Goal: Transaction & Acquisition: Book appointment/travel/reservation

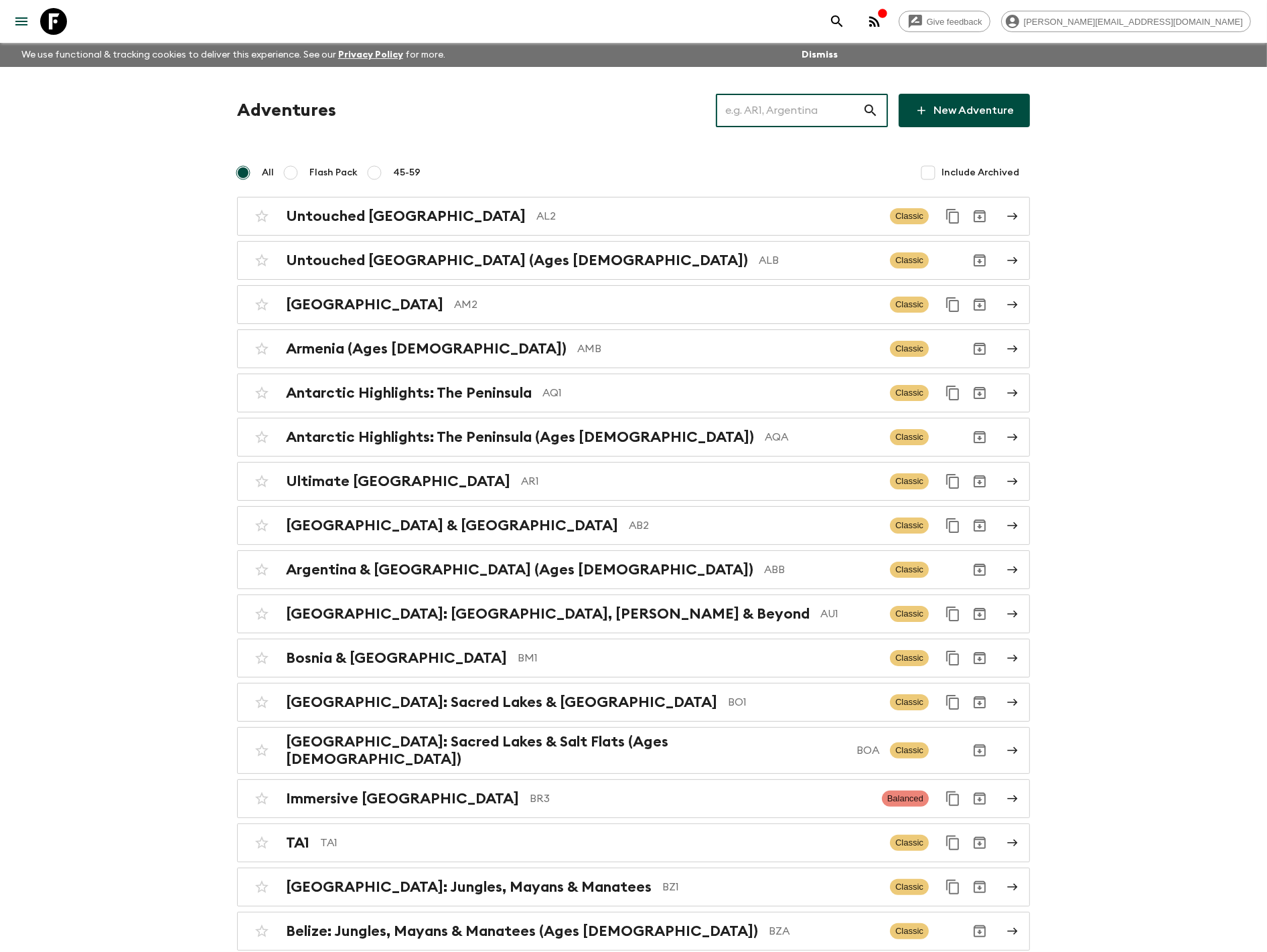
click at [812, 109] on input "text" at bounding box center [789, 111] width 146 height 38
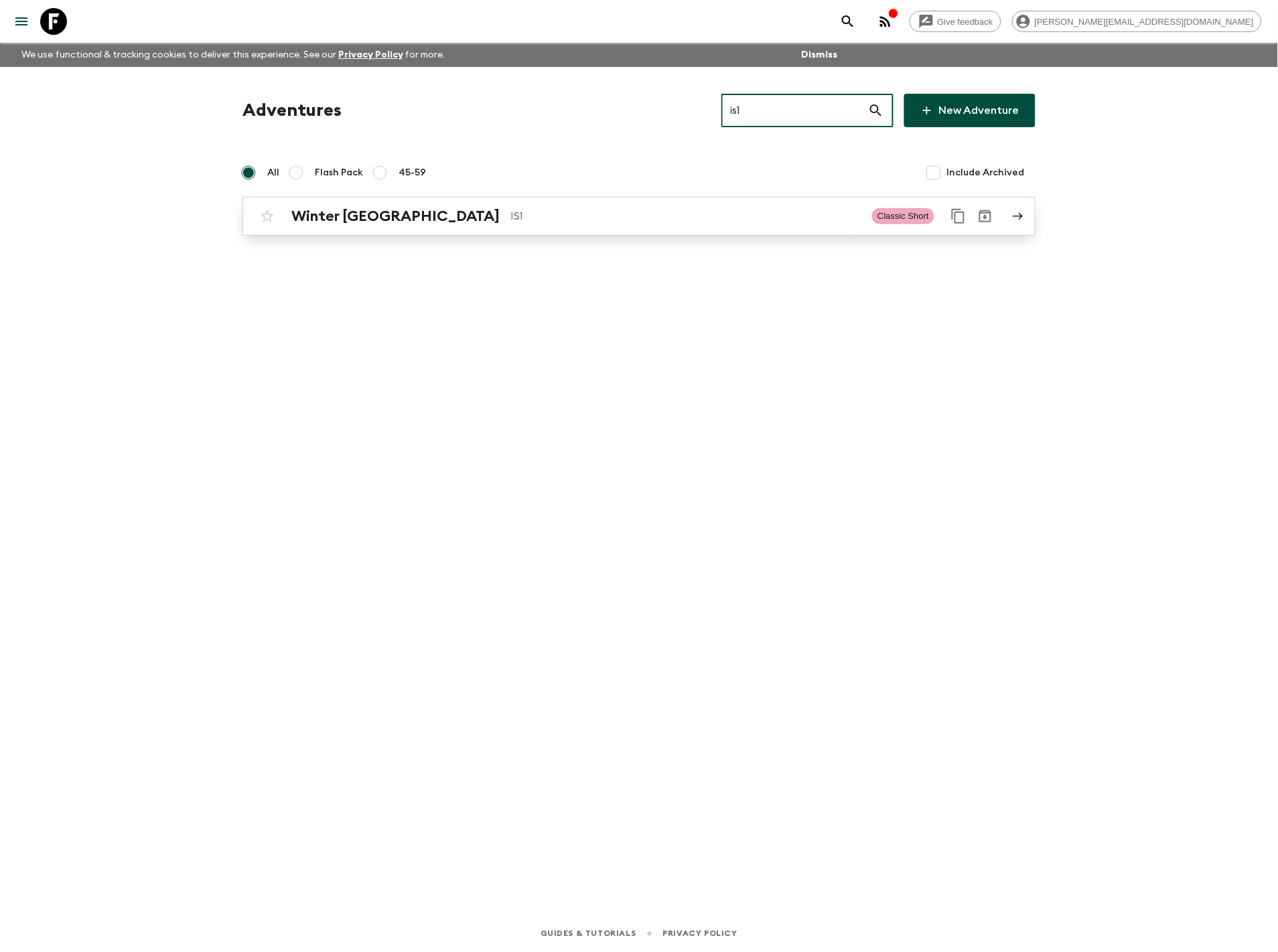
type input "is1"
click at [671, 218] on p "IS1" at bounding box center [685, 216] width 351 height 16
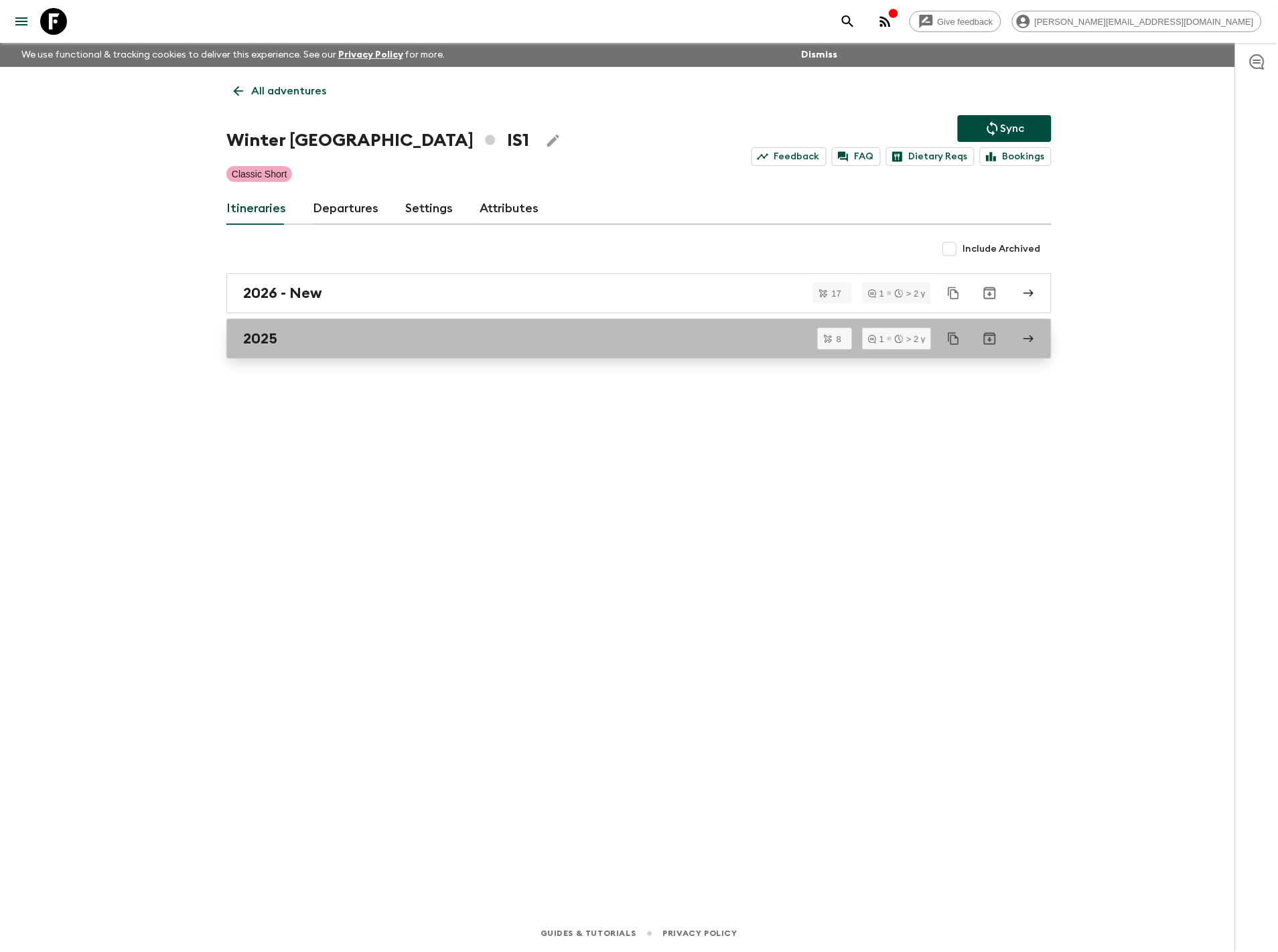
click at [420, 337] on div "2025" at bounding box center [626, 339] width 766 height 17
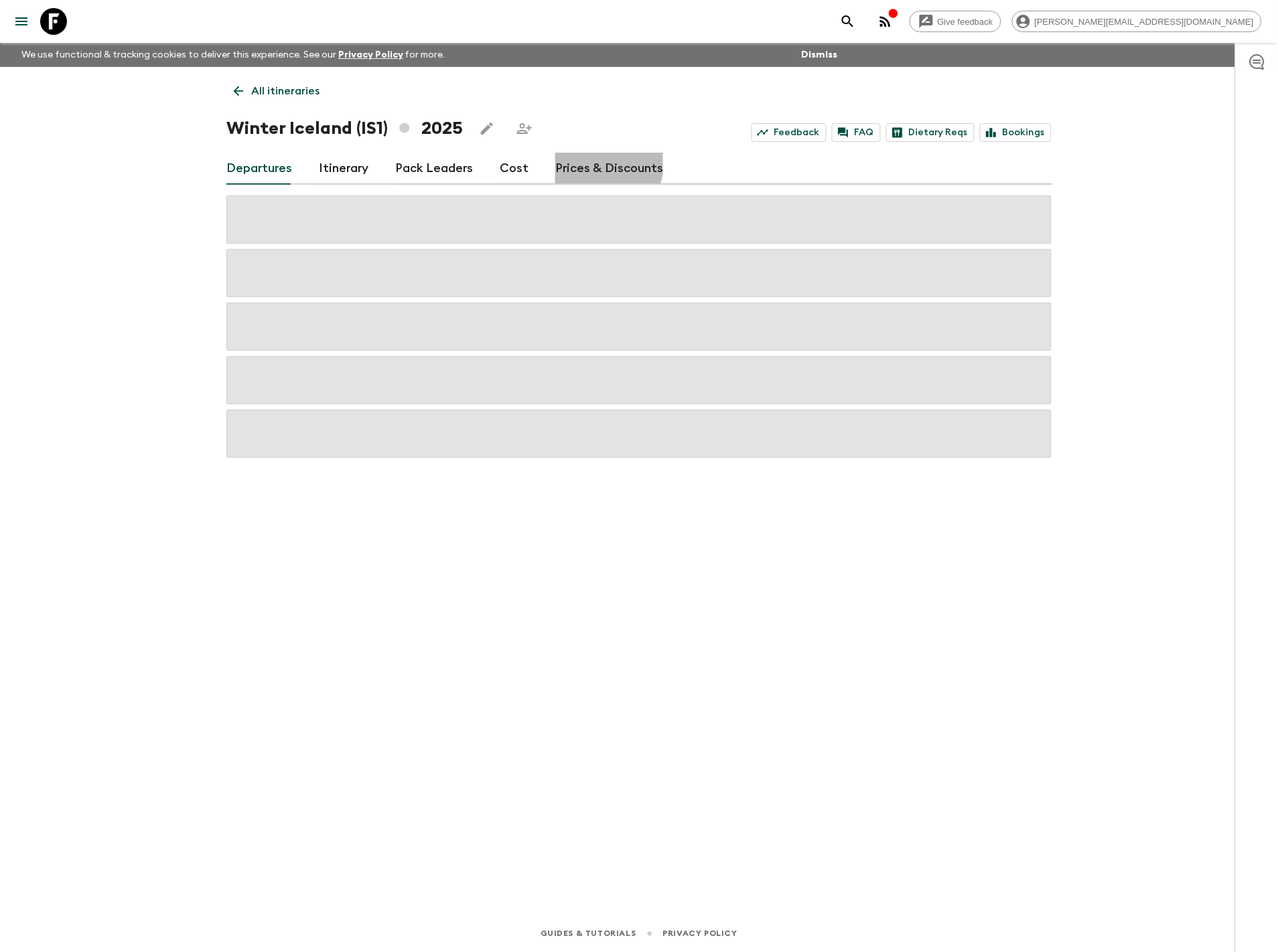
click at [579, 158] on link "Prices & Discounts" at bounding box center [609, 169] width 108 height 32
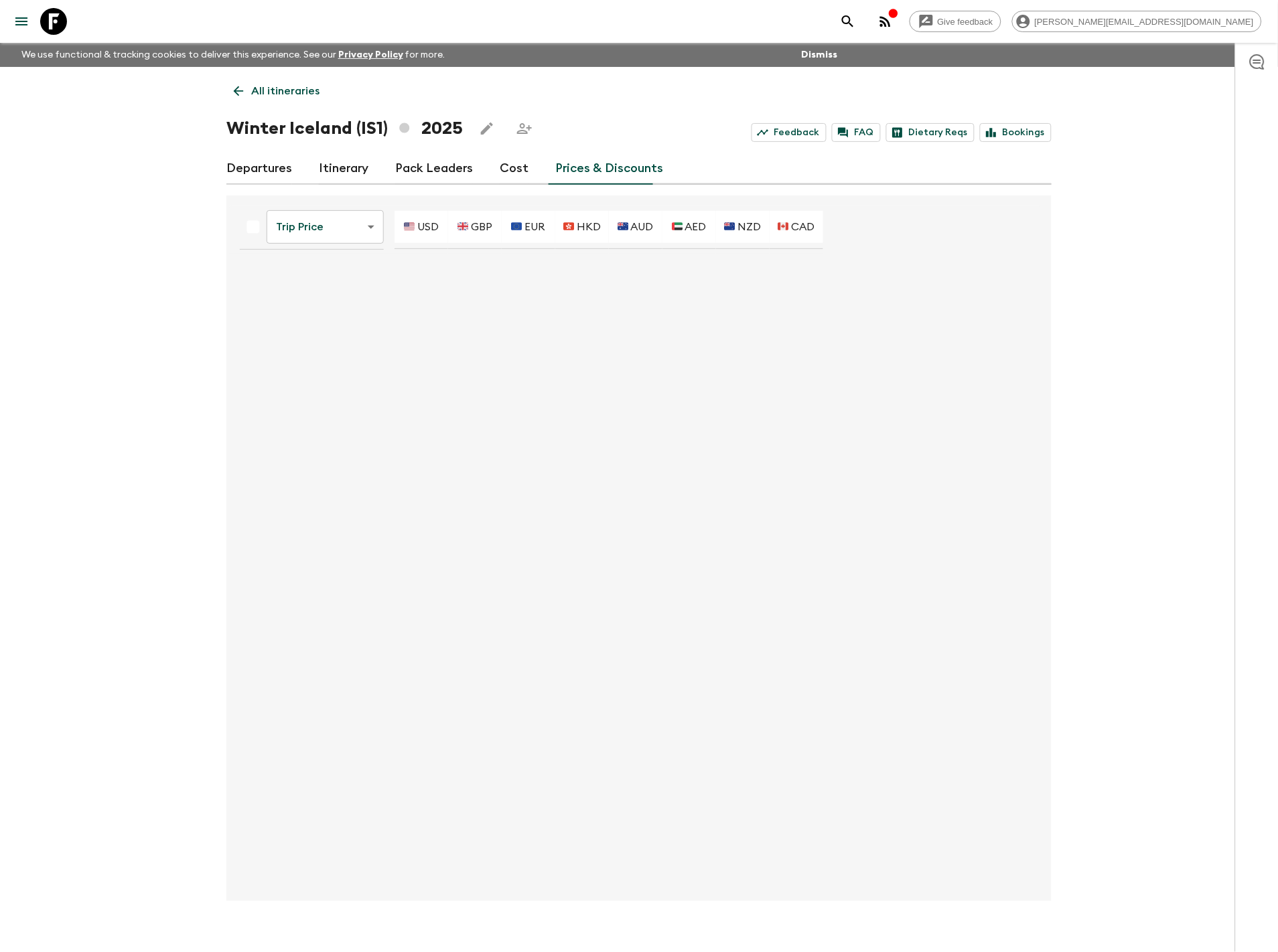
click at [315, 234] on body "Give feedback [PERSON_NAME][EMAIL_ADDRESS][DOMAIN_NAME] We use functional & tra…" at bounding box center [639, 487] width 1278 height 975
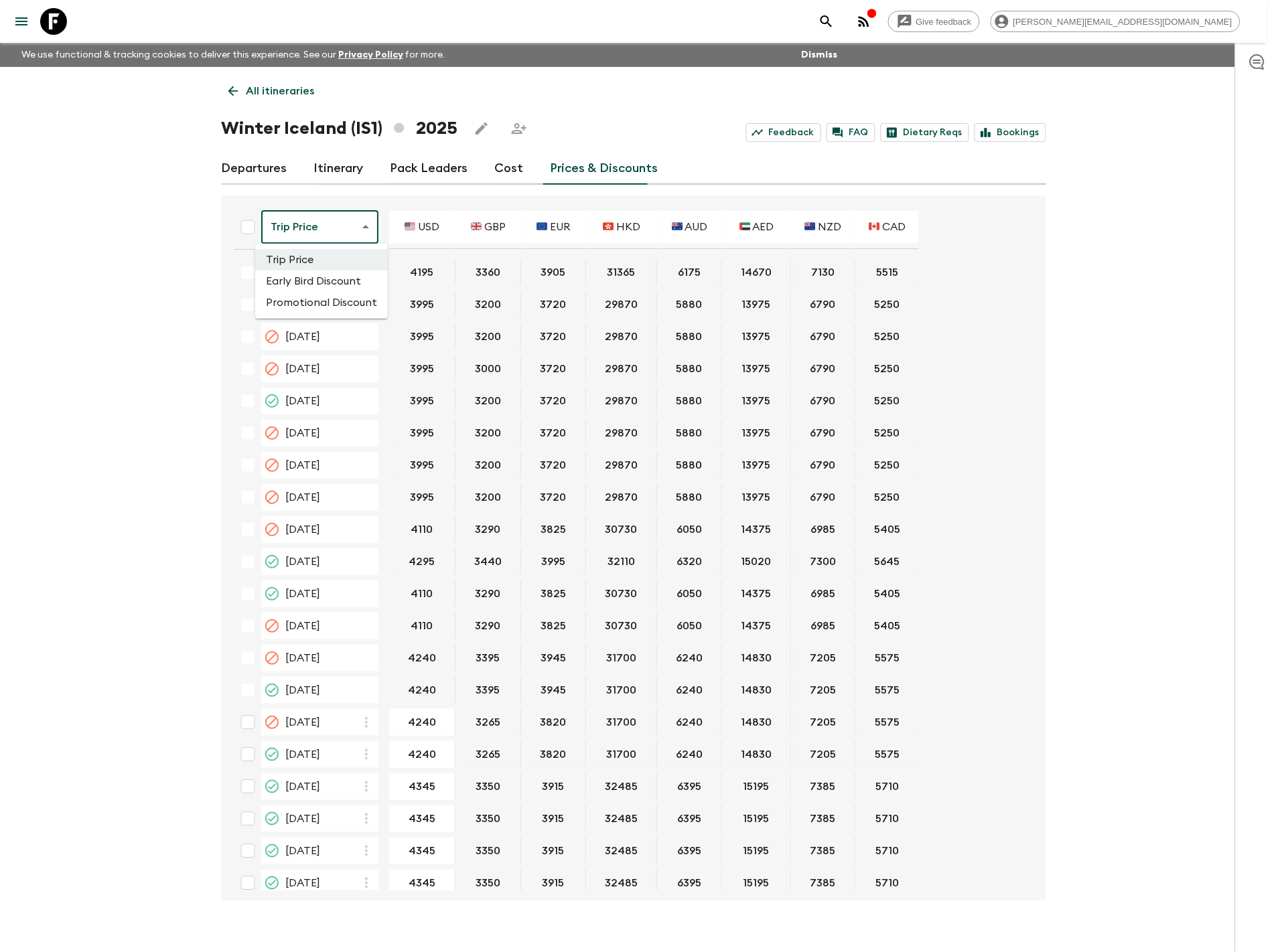
click at [489, 162] on div at bounding box center [639, 476] width 1278 height 952
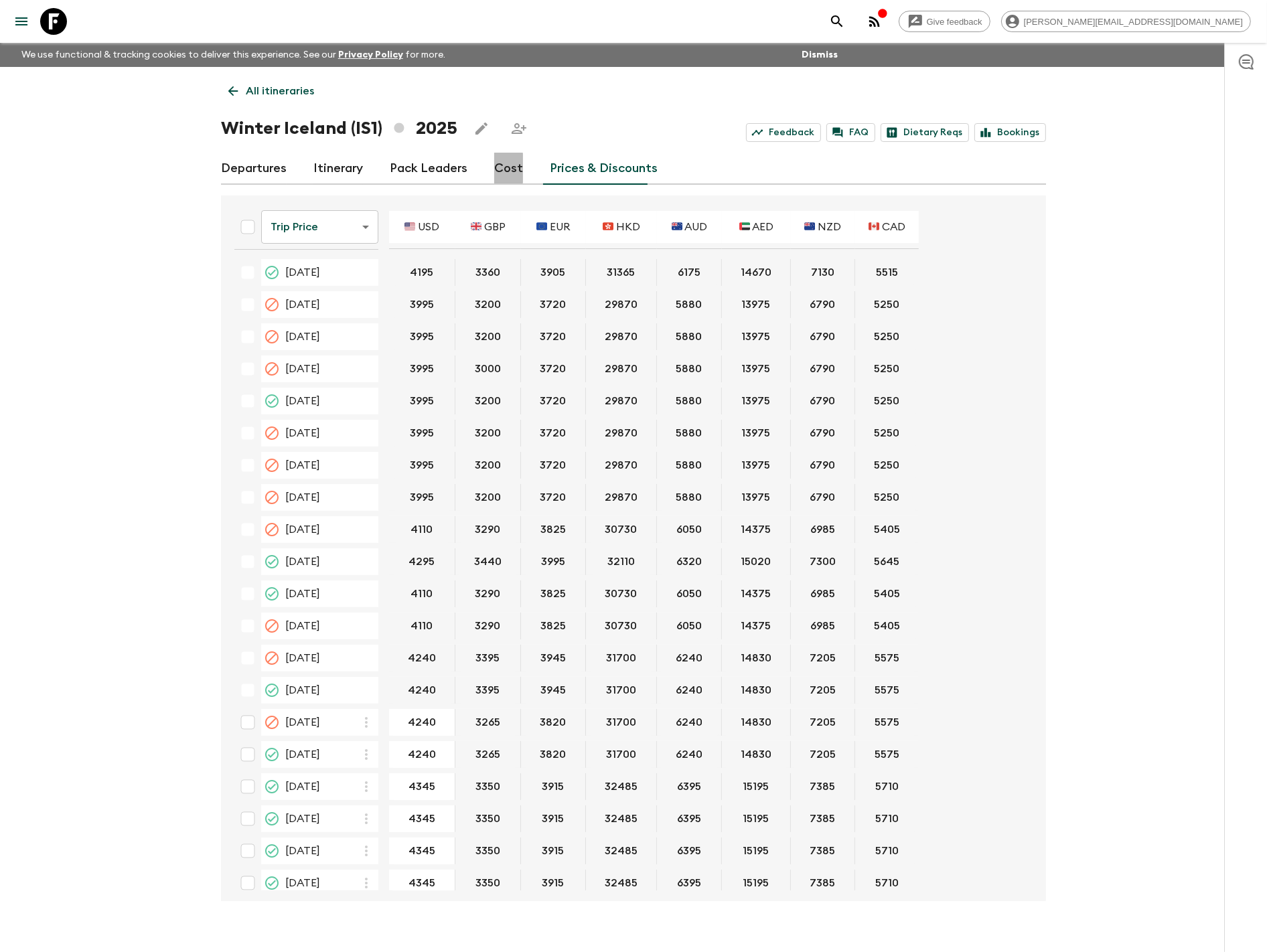
click at [497, 168] on link "Cost" at bounding box center [508, 169] width 29 height 32
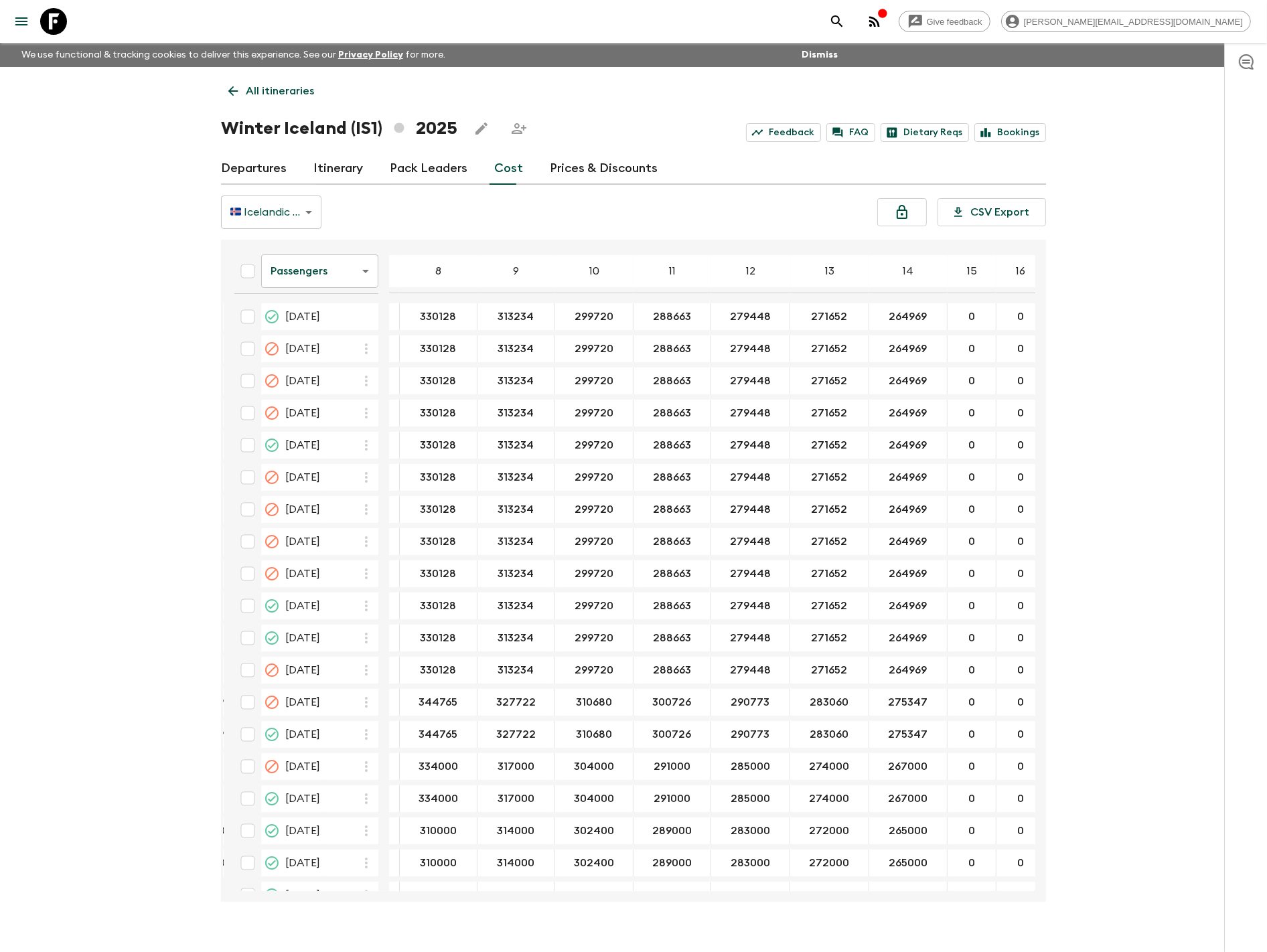
scroll to position [0, 400]
